Goal: Find specific page/section: Find specific page/section

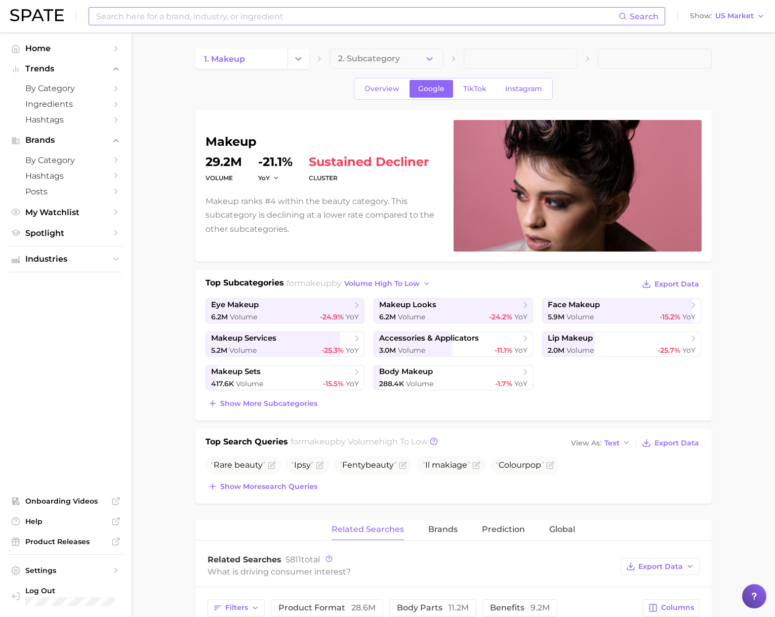
click at [167, 14] on input at bounding box center [357, 16] width 524 height 17
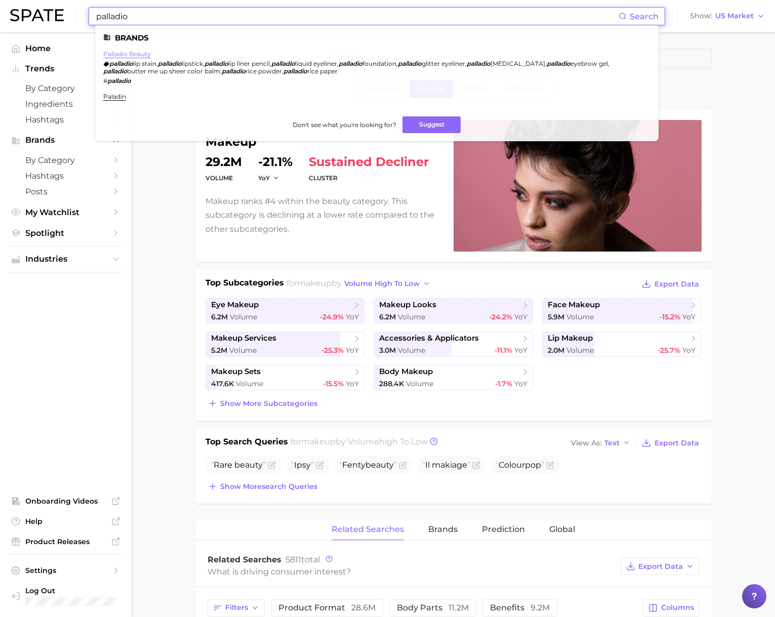
type input "palladio"
click at [124, 55] on link "palladio beauty" at bounding box center [127, 54] width 48 height 8
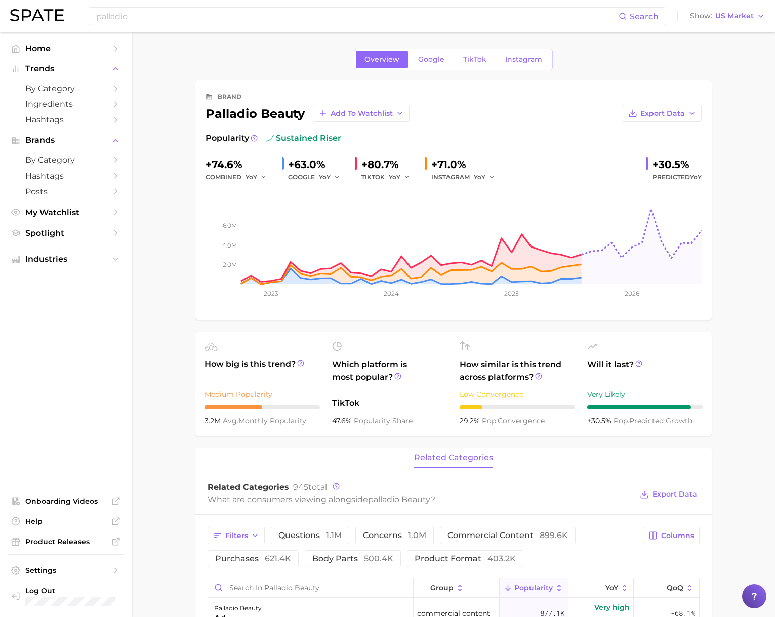
scroll to position [74, 0]
